Goal: Navigation & Orientation: Find specific page/section

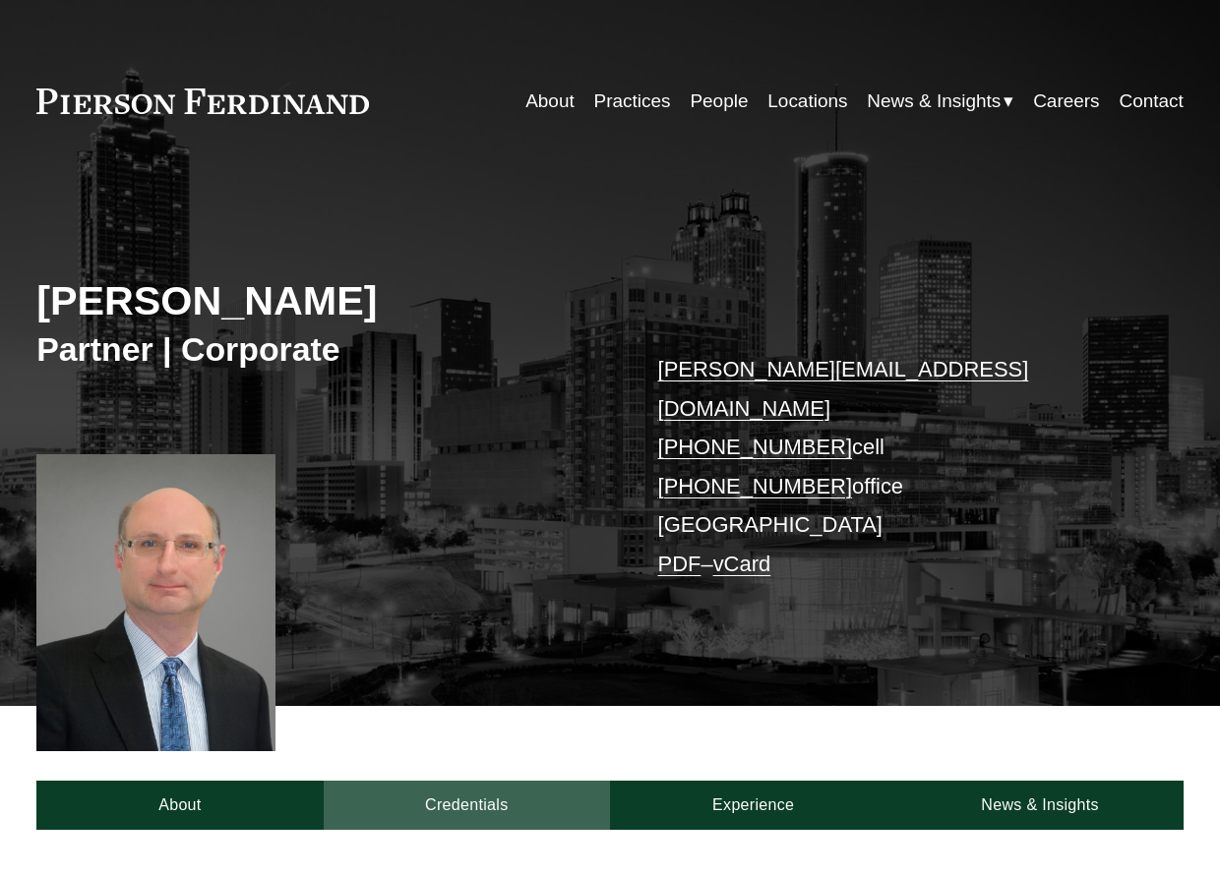
scroll to position [405, 0]
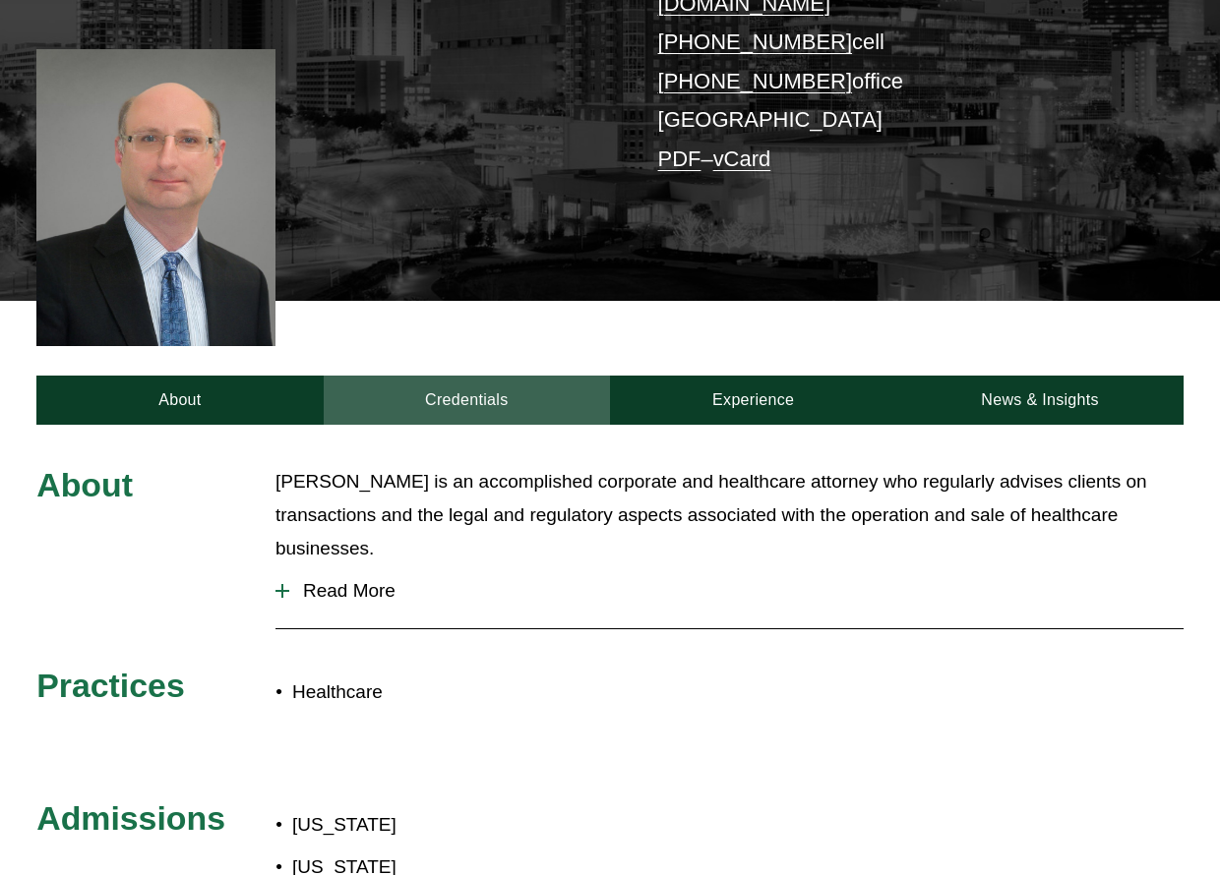
click at [467, 376] on link "Credentials" at bounding box center [467, 400] width 286 height 49
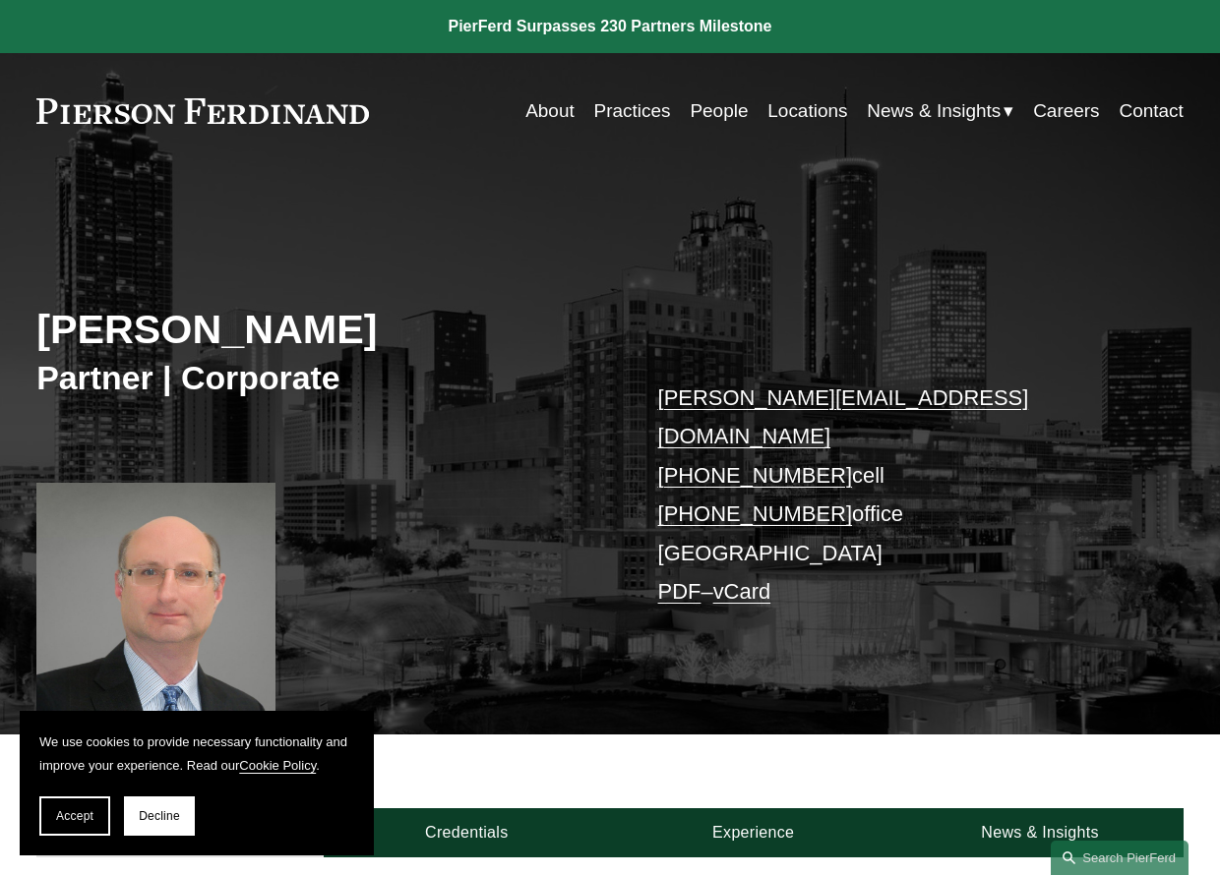
click at [779, 113] on link "Locations" at bounding box center [807, 110] width 80 height 37
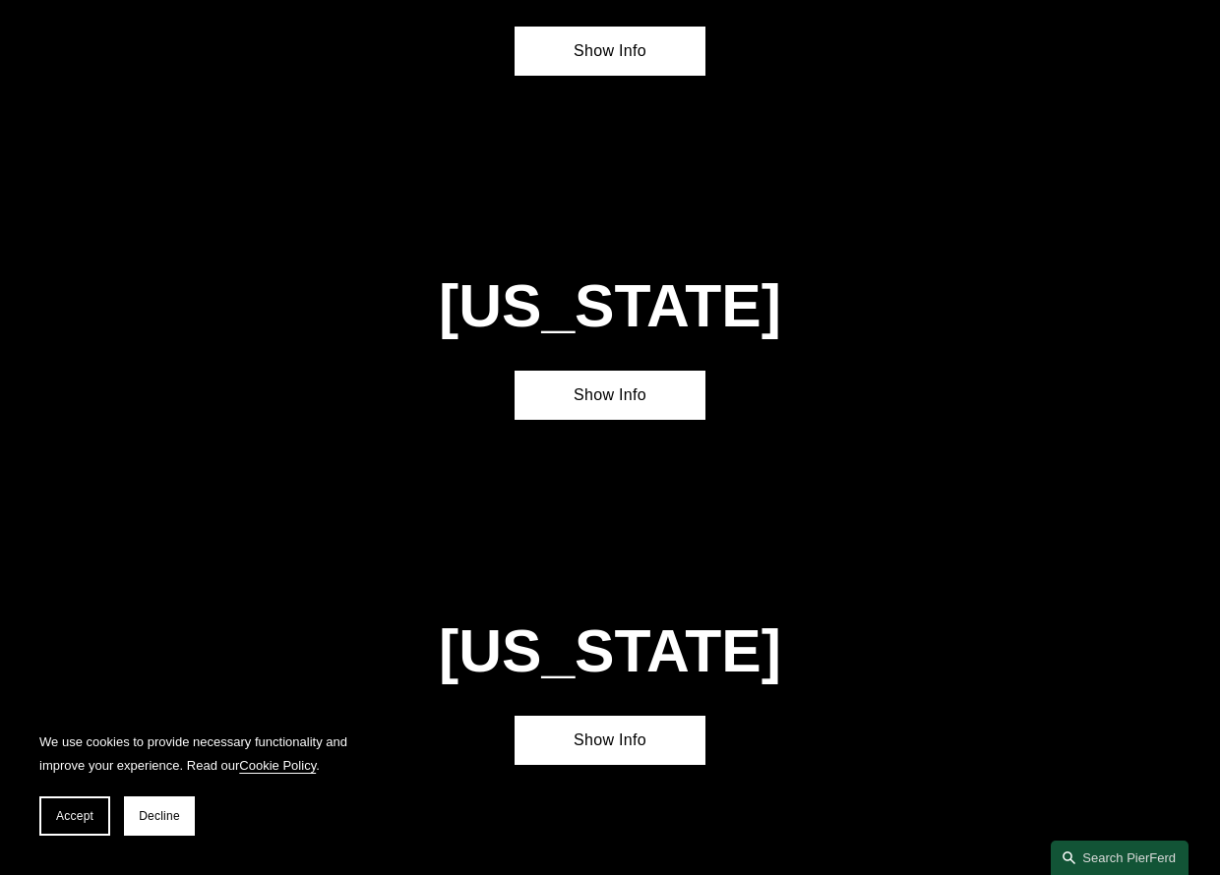
scroll to position [6530, 0]
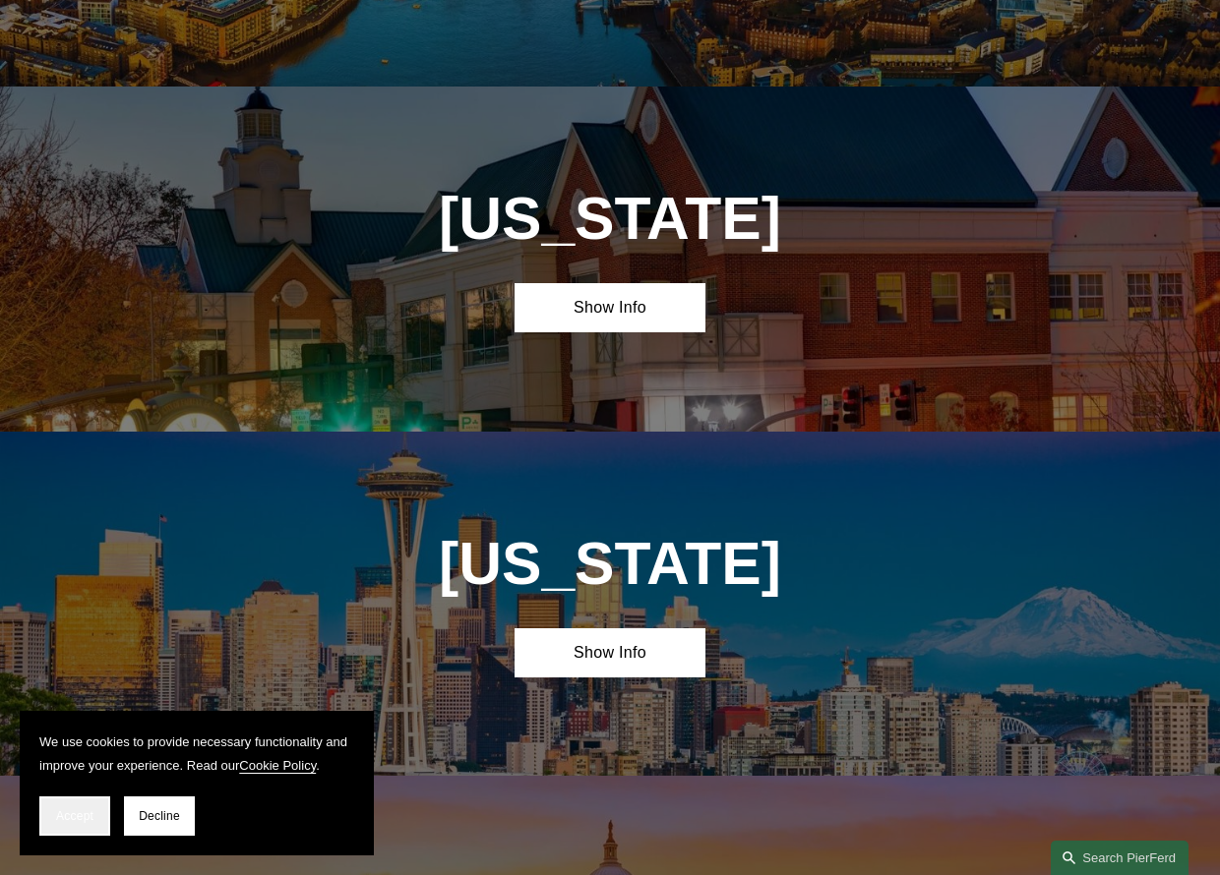
click at [43, 817] on button "Accept" at bounding box center [74, 816] width 71 height 39
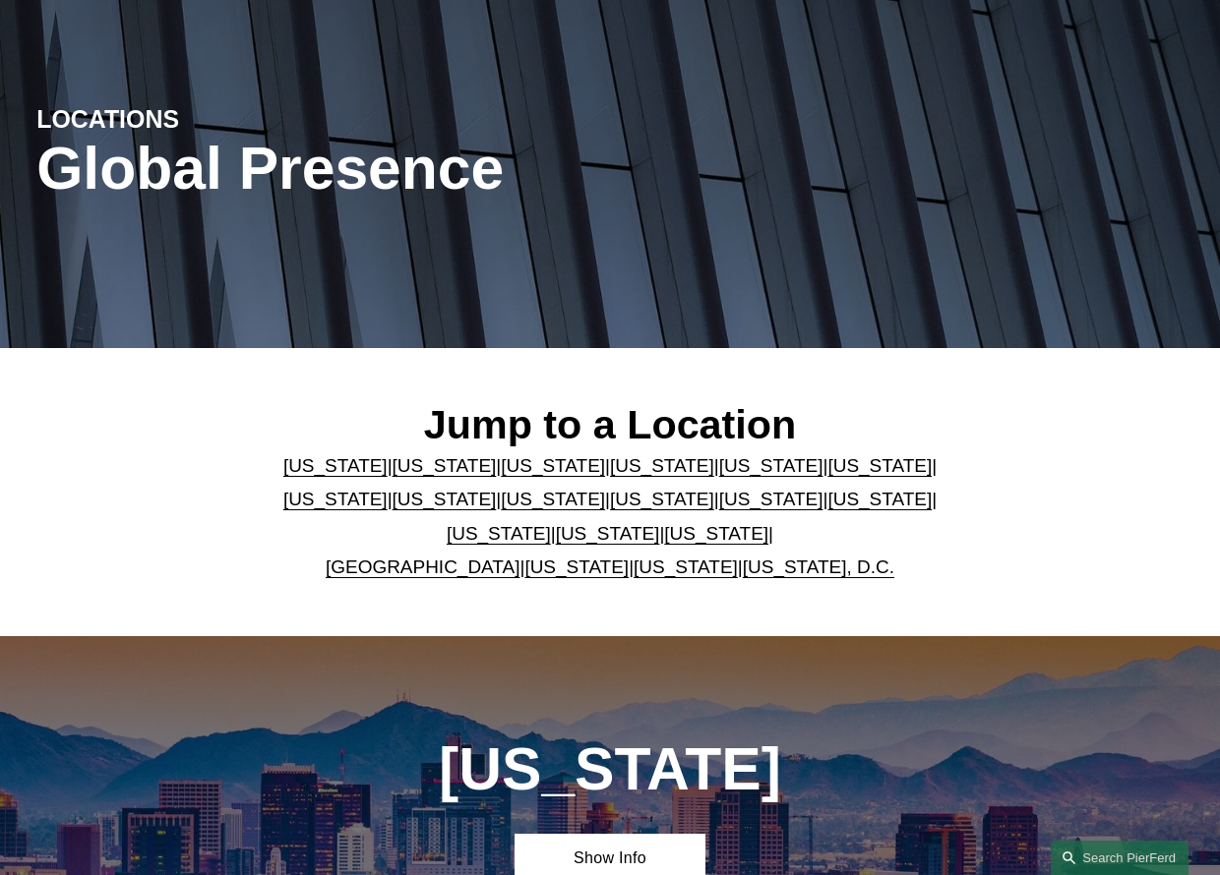
scroll to position [0, 0]
